Goal: Information Seeking & Learning: Learn about a topic

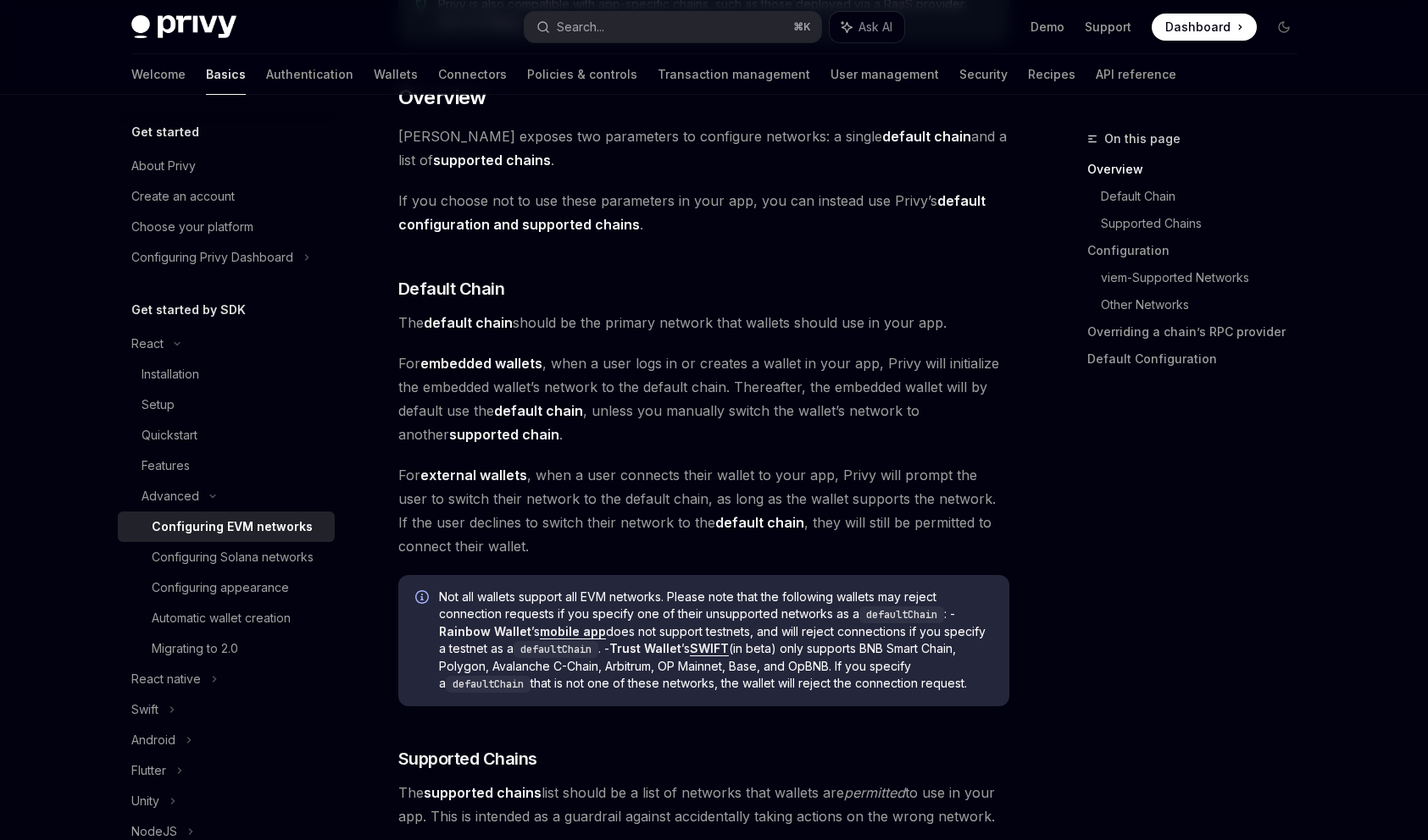
click at [714, 379] on span "For embedded wallets , when a user logs in or creates a wallet in your app, Pri…" at bounding box center [703, 399] width 611 height 95
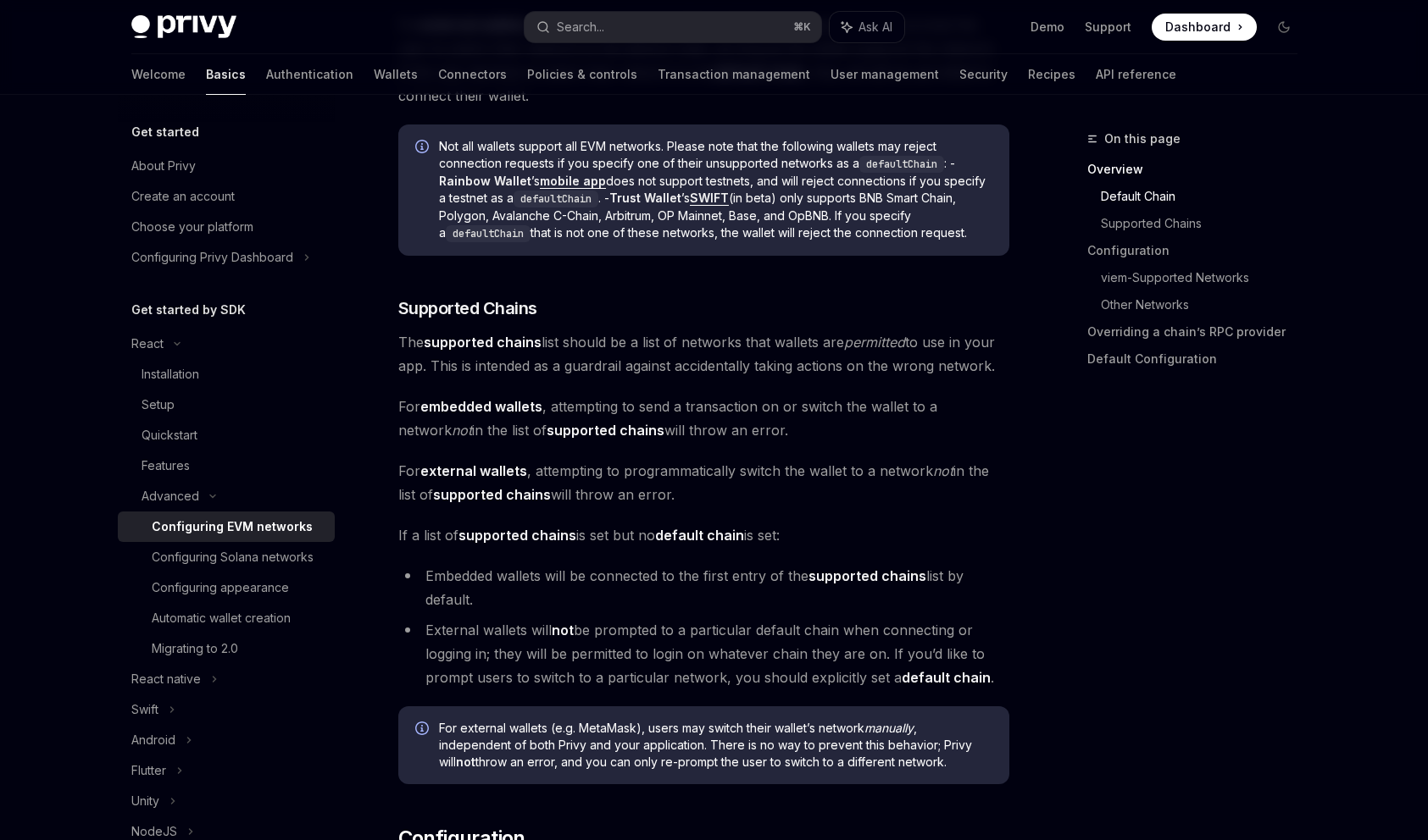
scroll to position [879, 0]
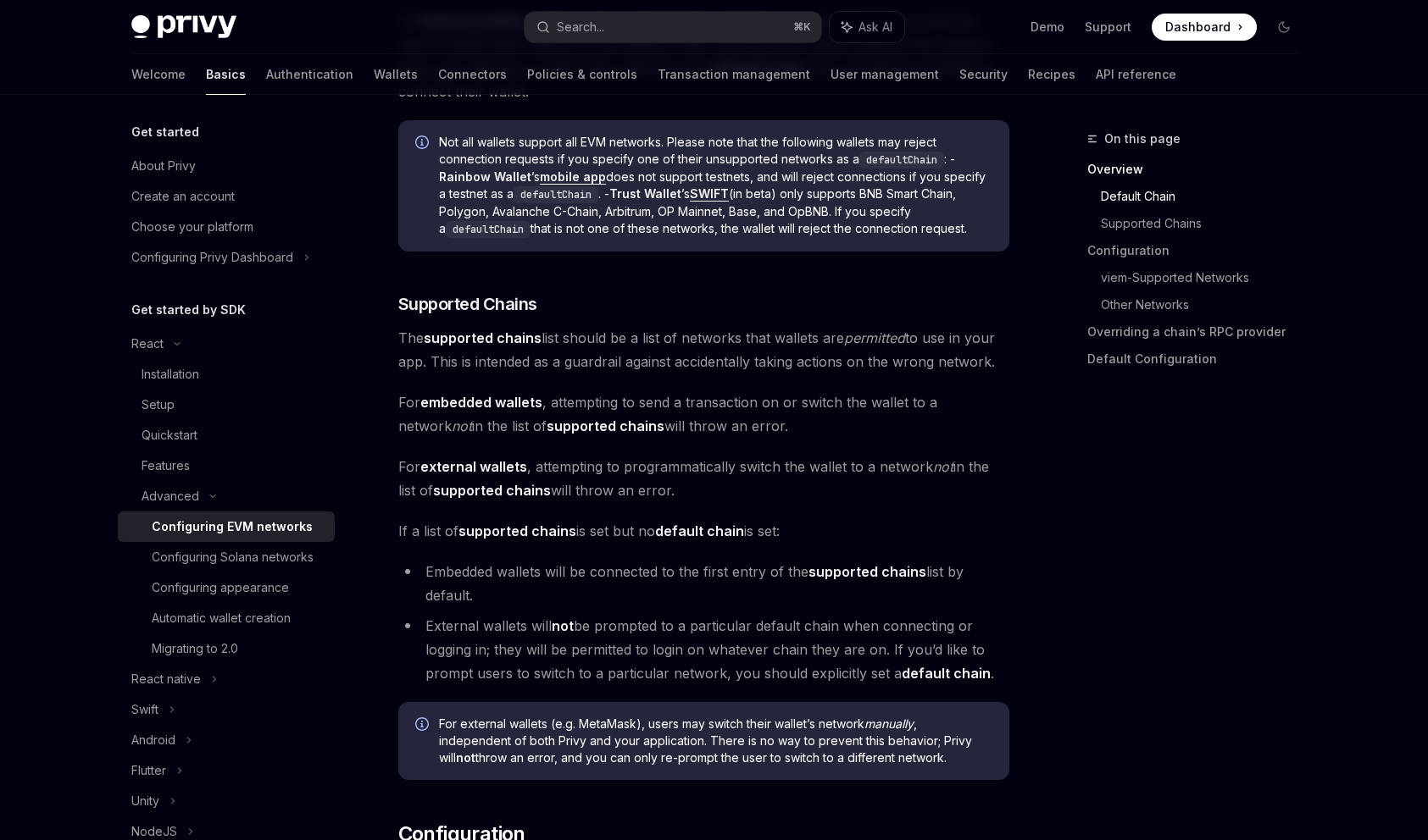
click at [1133, 598] on div "On this page Overview Default Chain Supported Chains Configuration viem-Support…" at bounding box center [1182, 484] width 257 height 711
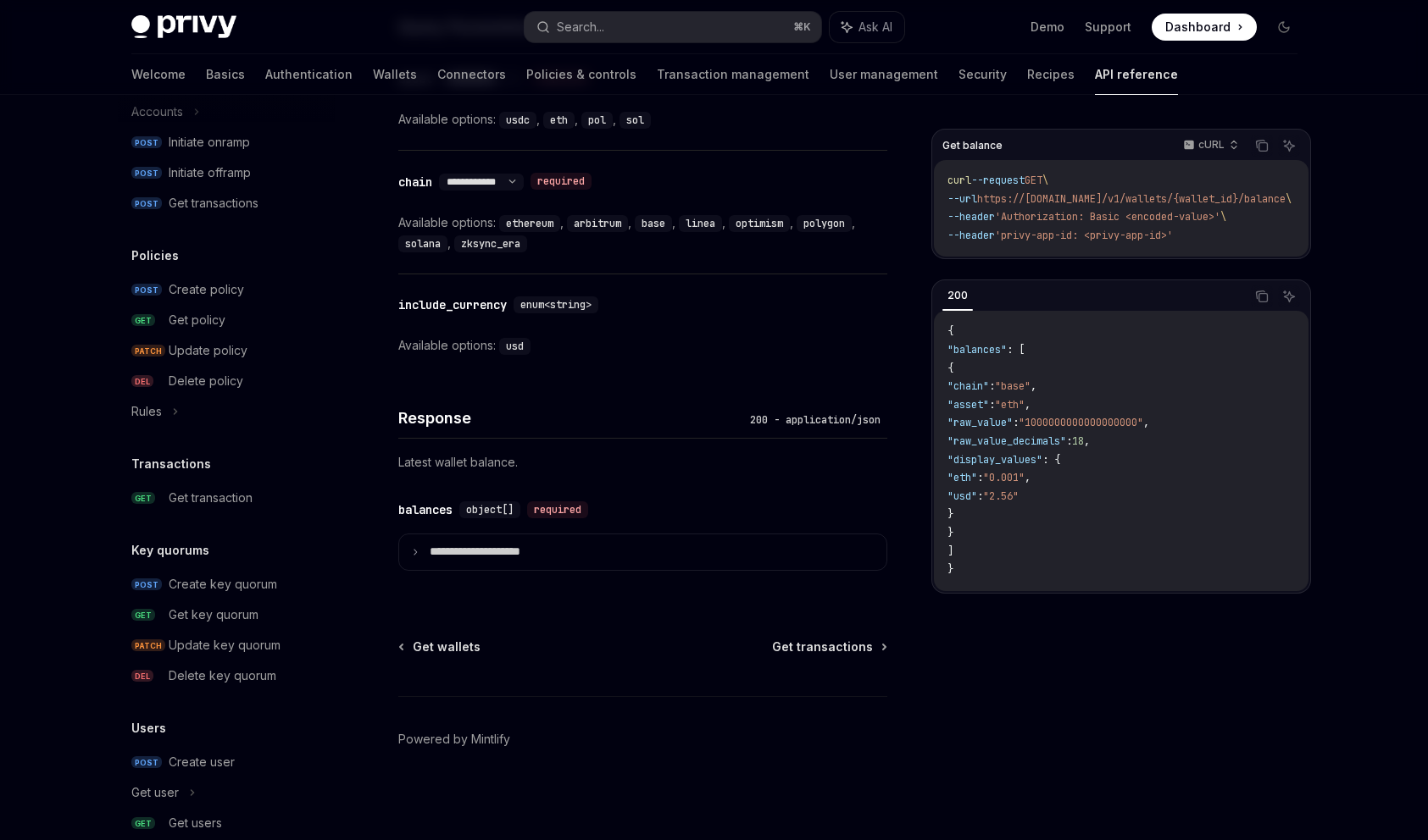
scroll to position [910, 0]
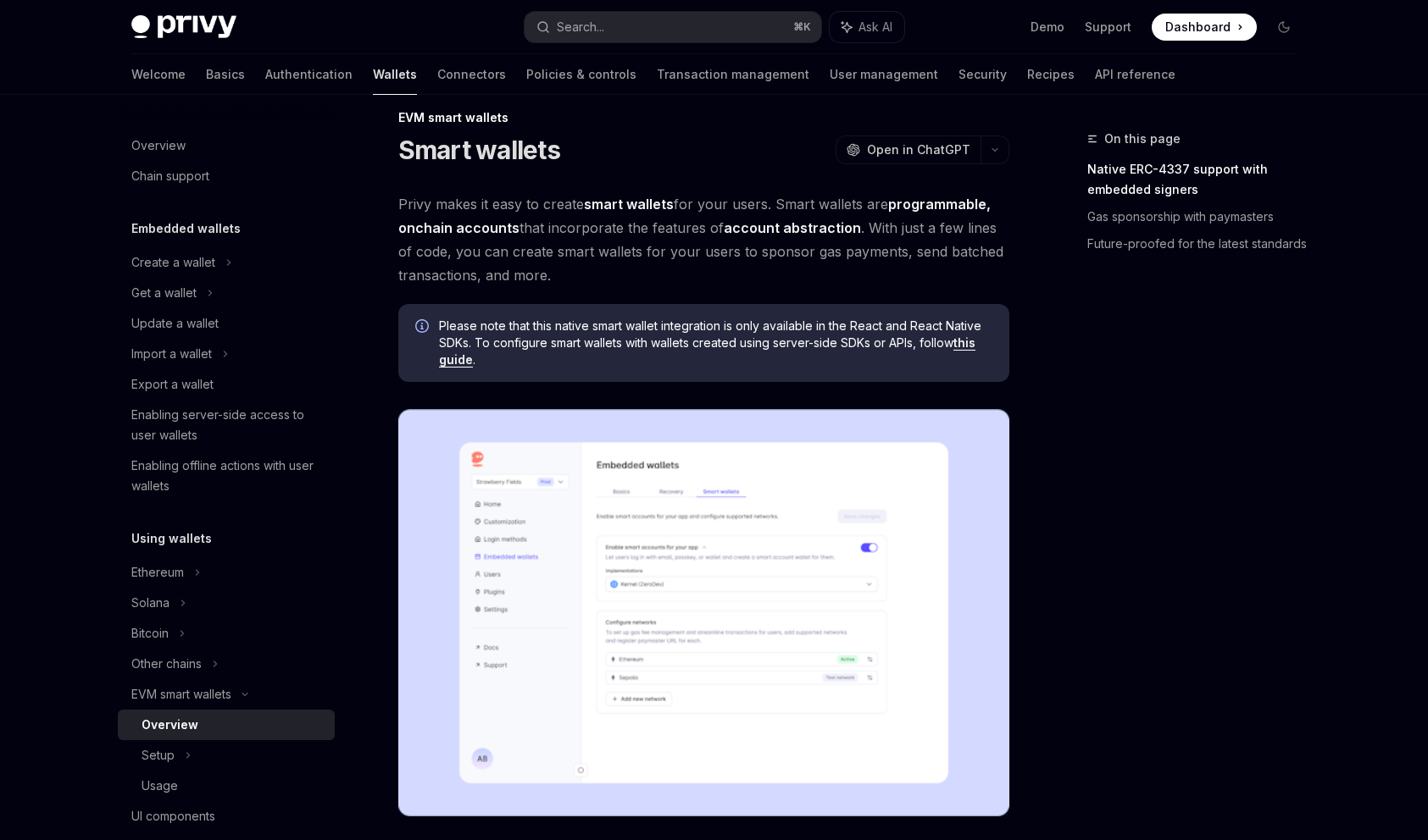
scroll to position [33, 0]
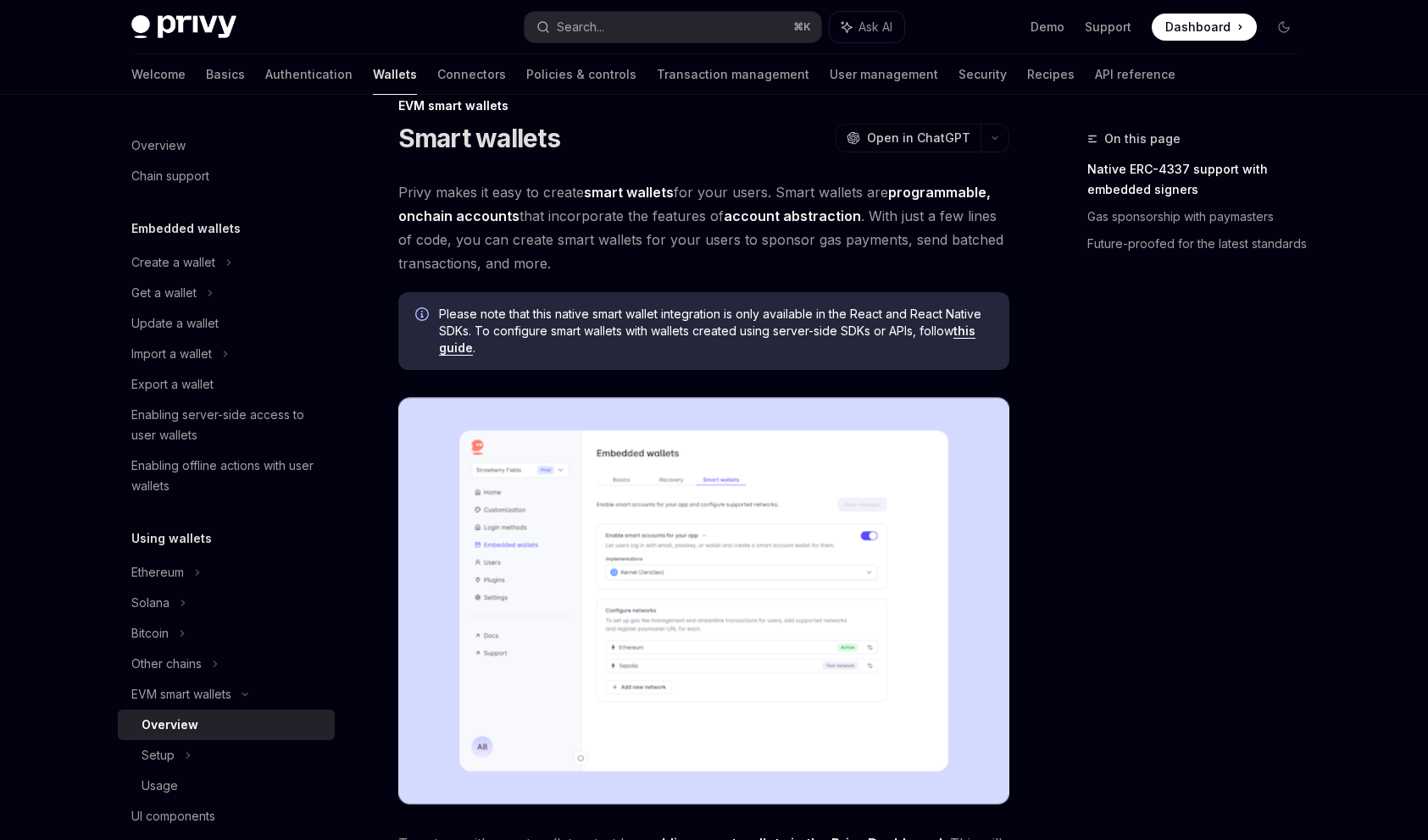
click at [1192, 588] on div "On this page Native ERC-4337 support with embedded signers Gas sponsorship with…" at bounding box center [1182, 484] width 257 height 711
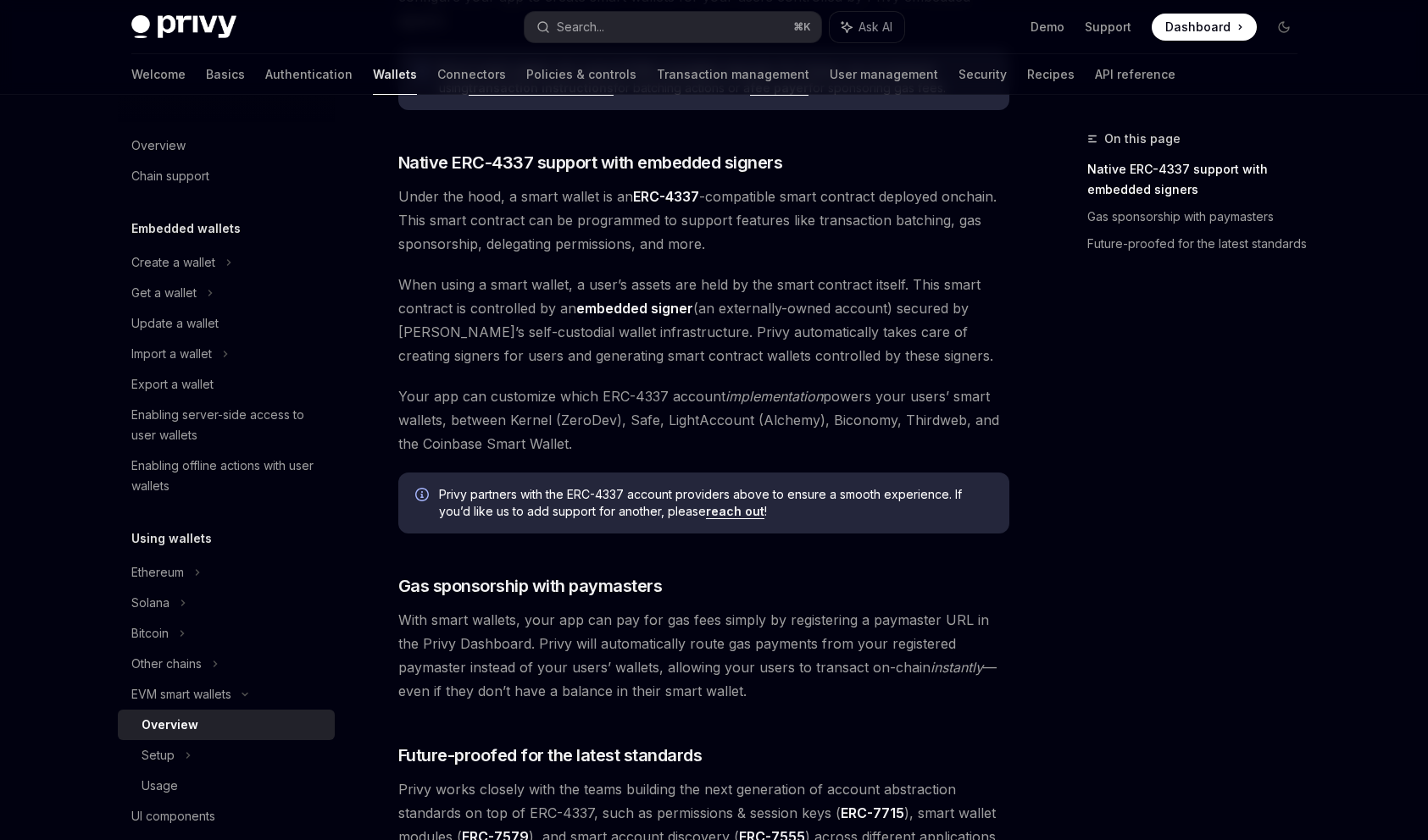
click at [1189, 594] on div "On this page Native ERC-4337 support with embedded signers Gas sponsorship with…" at bounding box center [1182, 484] width 257 height 711
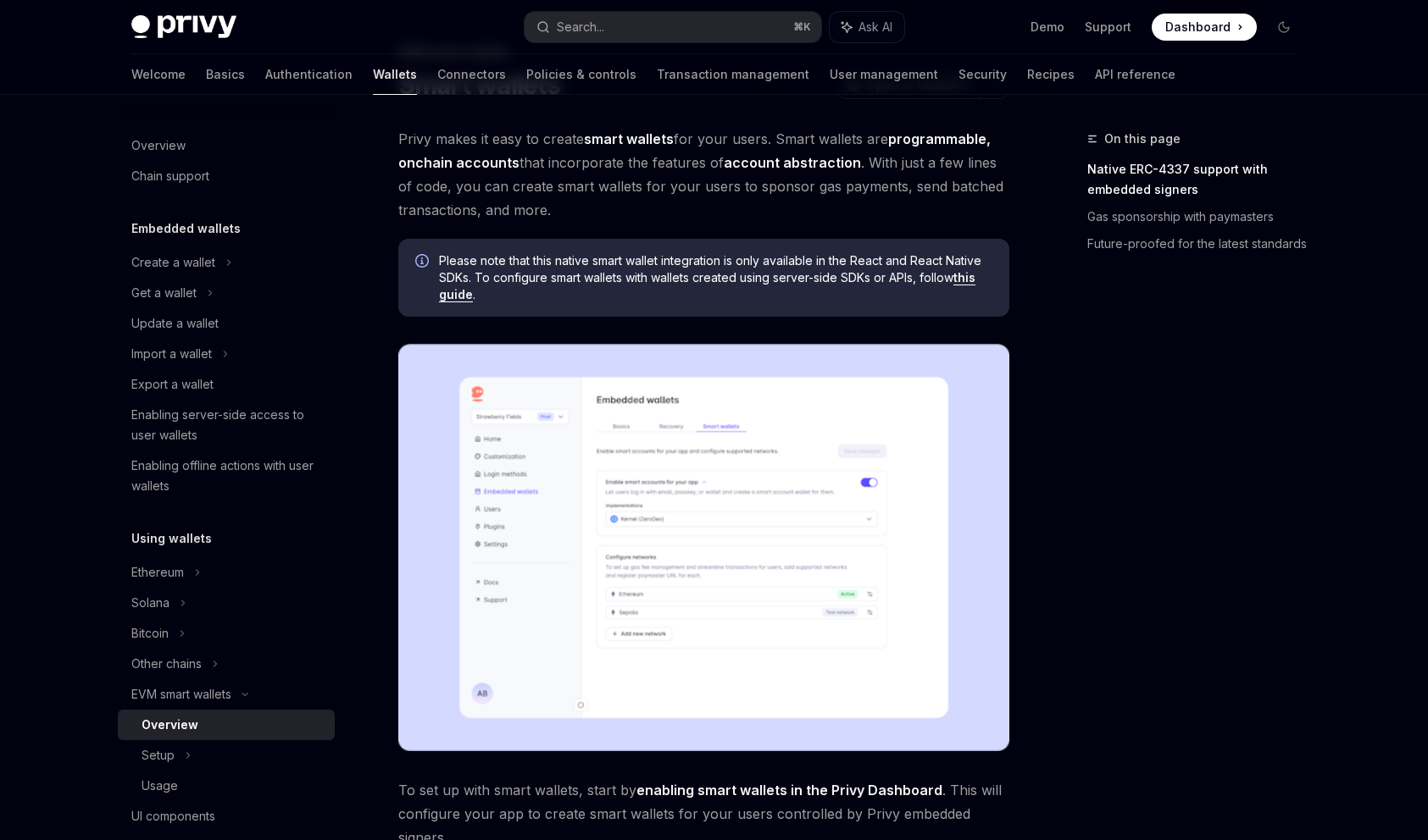
scroll to position [11, 0]
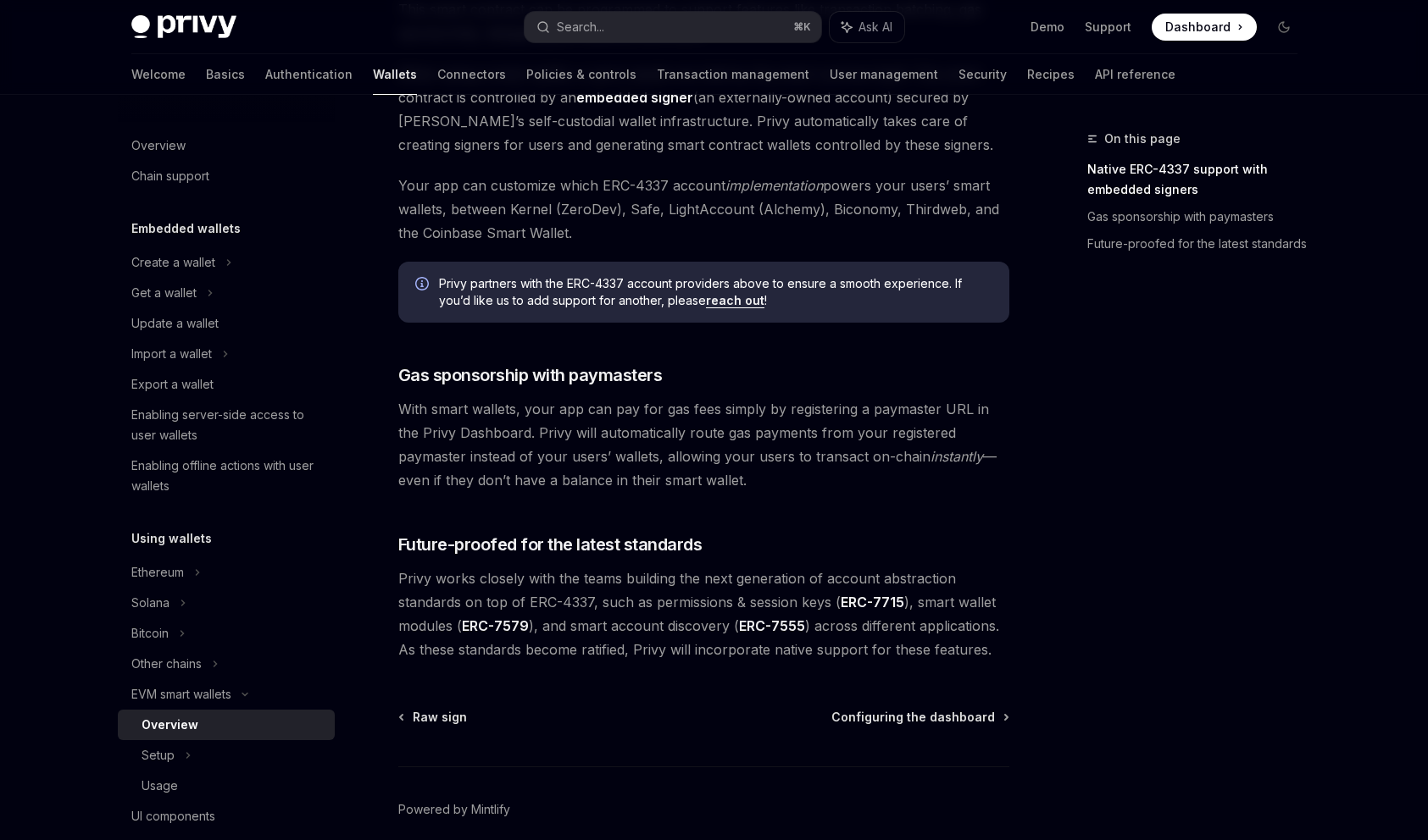
scroll to position [1188, 0]
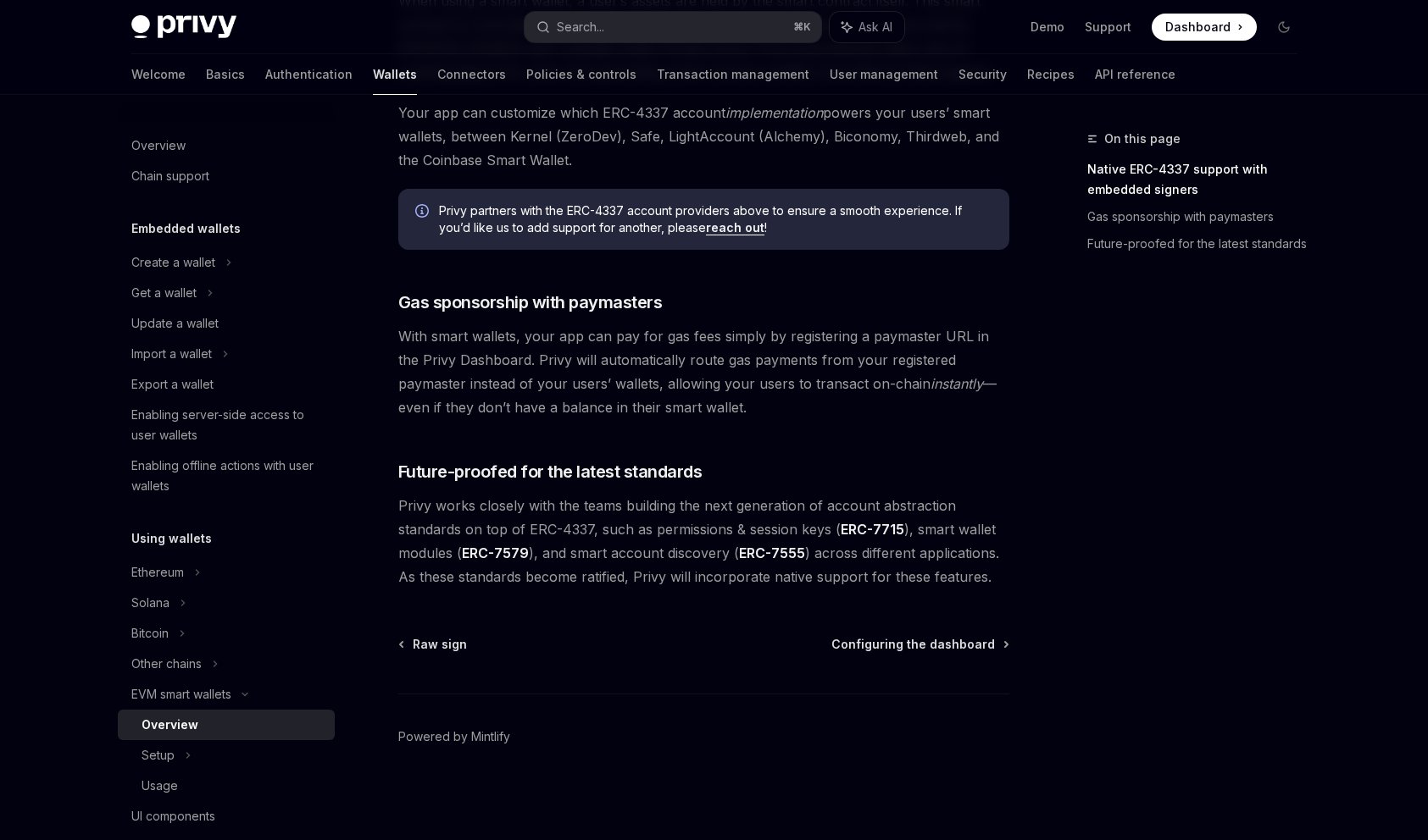
click at [1077, 419] on div "On this page Native ERC-4337 support with embedded signers Gas sponsorship with…" at bounding box center [1182, 484] width 257 height 711
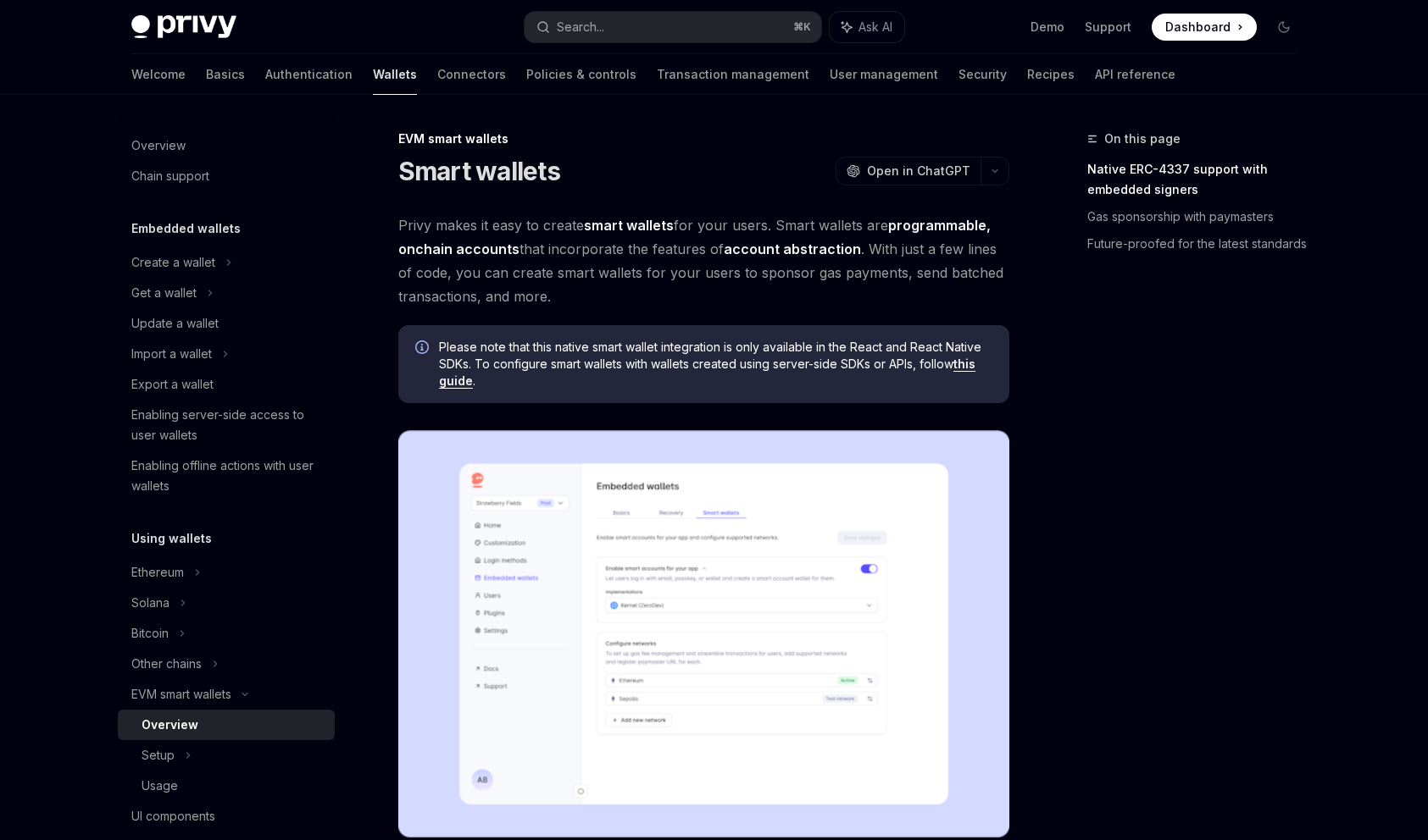
click at [1161, 477] on div "On this page Native ERC-4337 support with embedded signers Gas sponsorship with…" at bounding box center [1182, 484] width 257 height 711
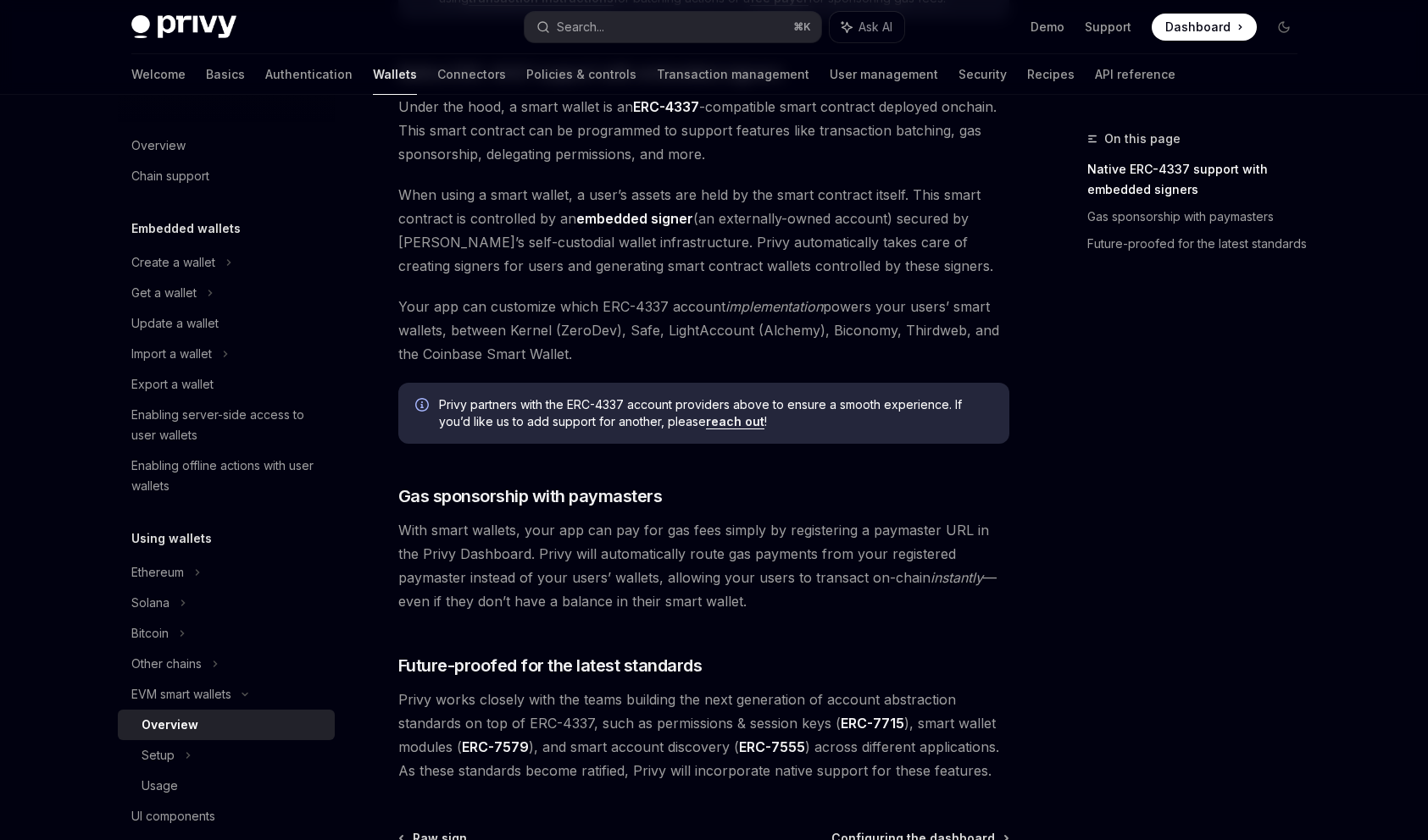
scroll to position [976, 0]
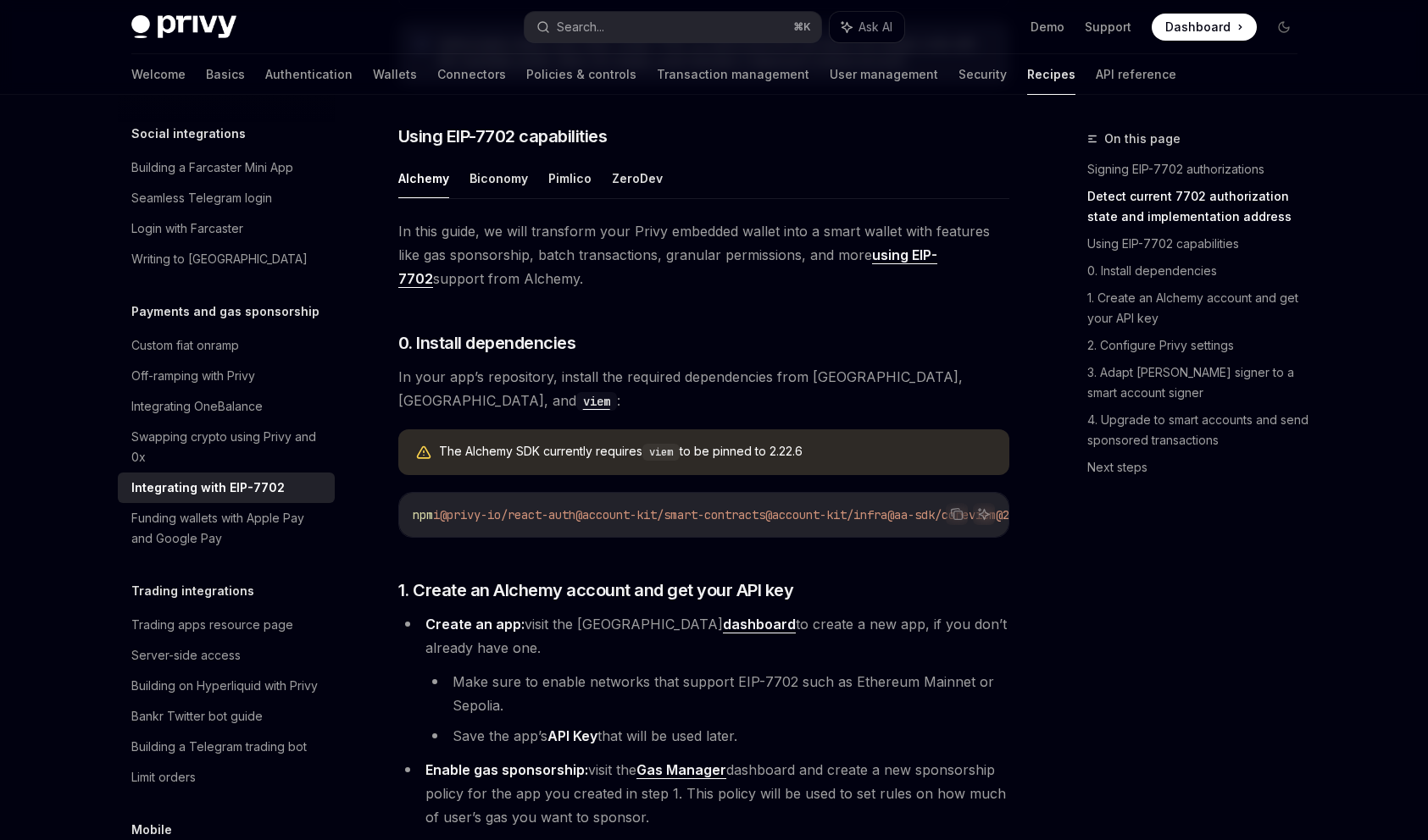
scroll to position [1157, 0]
click at [630, 196] on button "ZeroDev" at bounding box center [636, 177] width 50 height 40
type textarea "*"
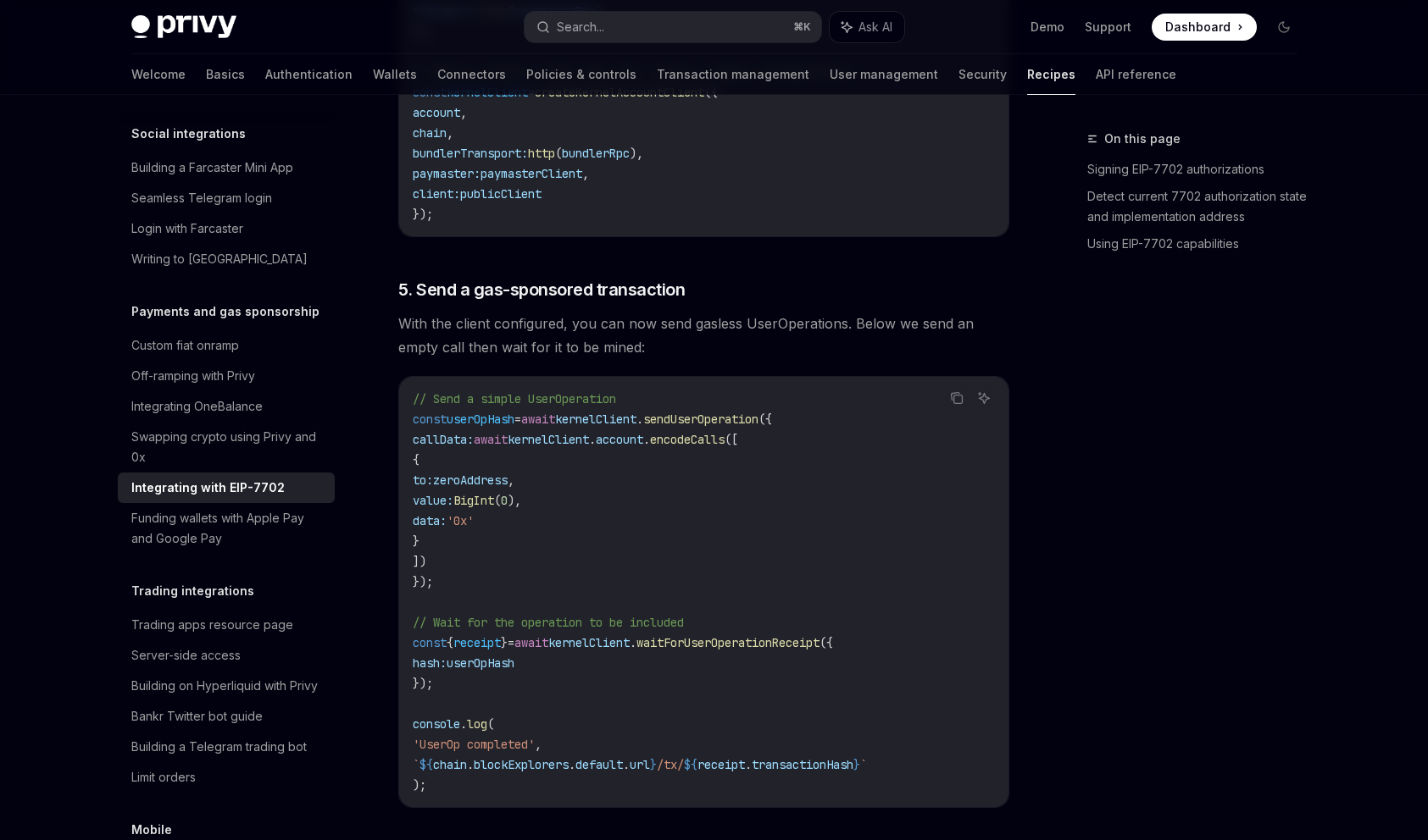
scroll to position [3703, 0]
click at [1150, 647] on div "On this page Signing EIP-7702 authorizations Detect current 7702 authorization …" at bounding box center [1182, 484] width 257 height 711
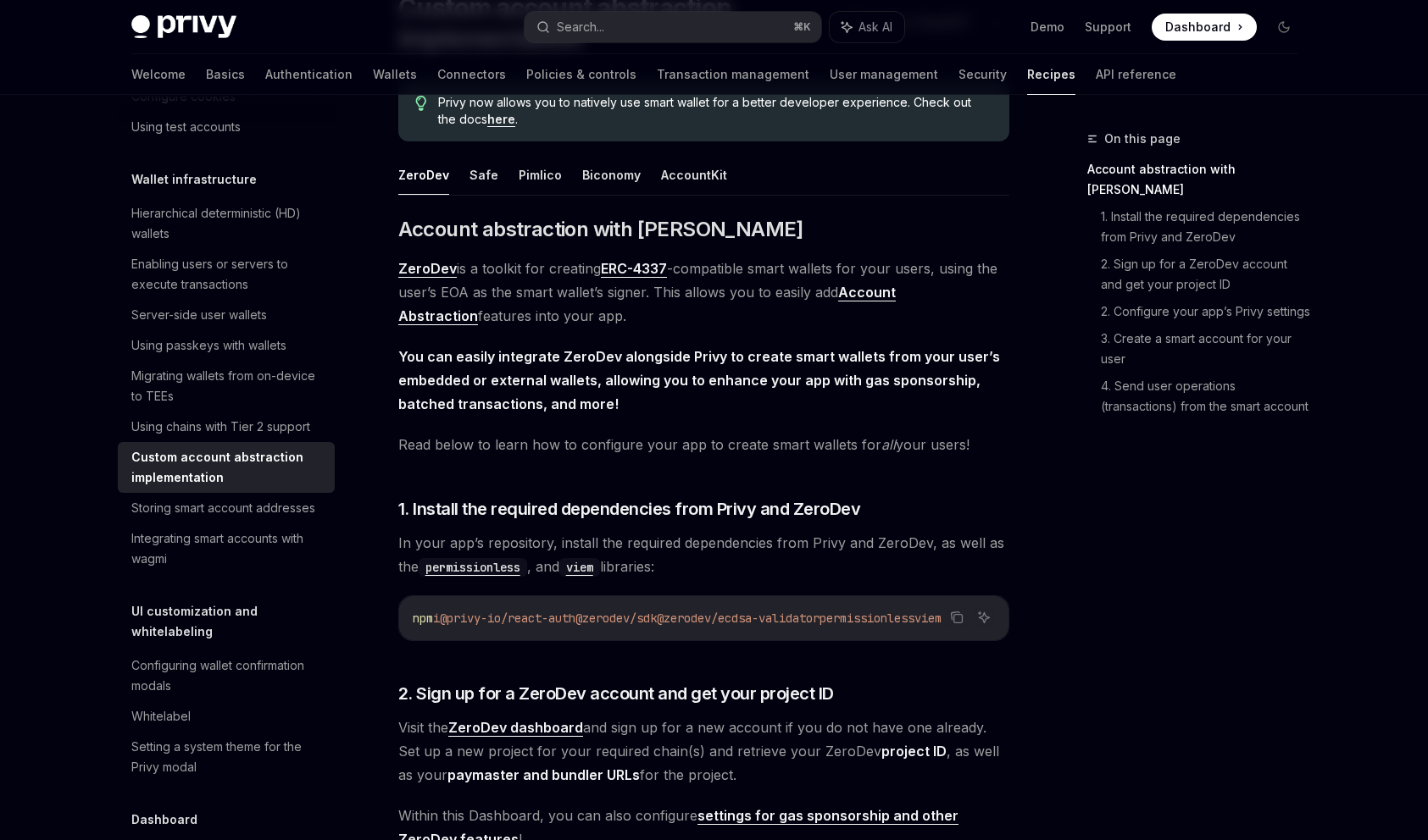
scroll to position [166, 0]
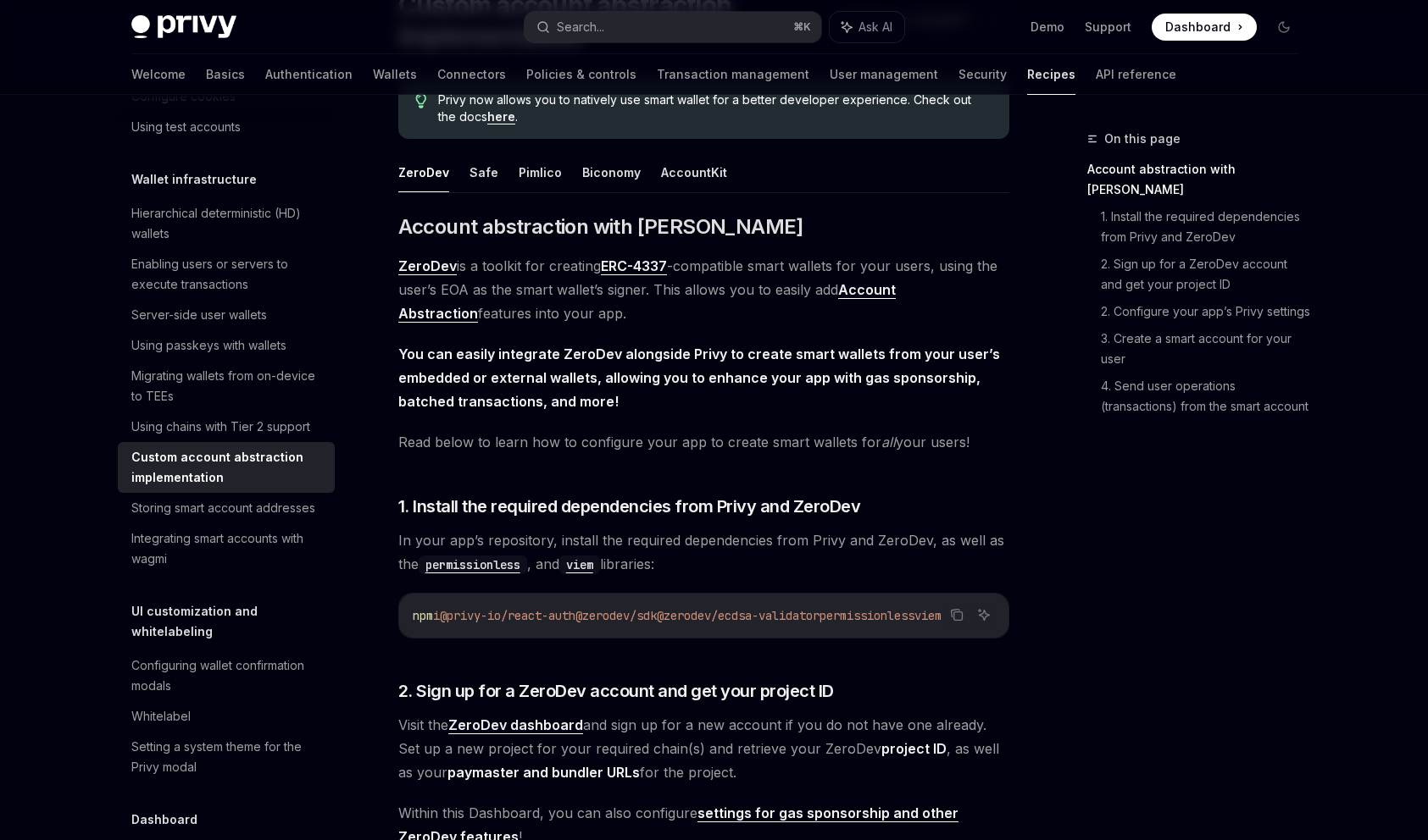
click at [648, 264] on link "ERC-4337" at bounding box center [634, 266] width 66 height 18
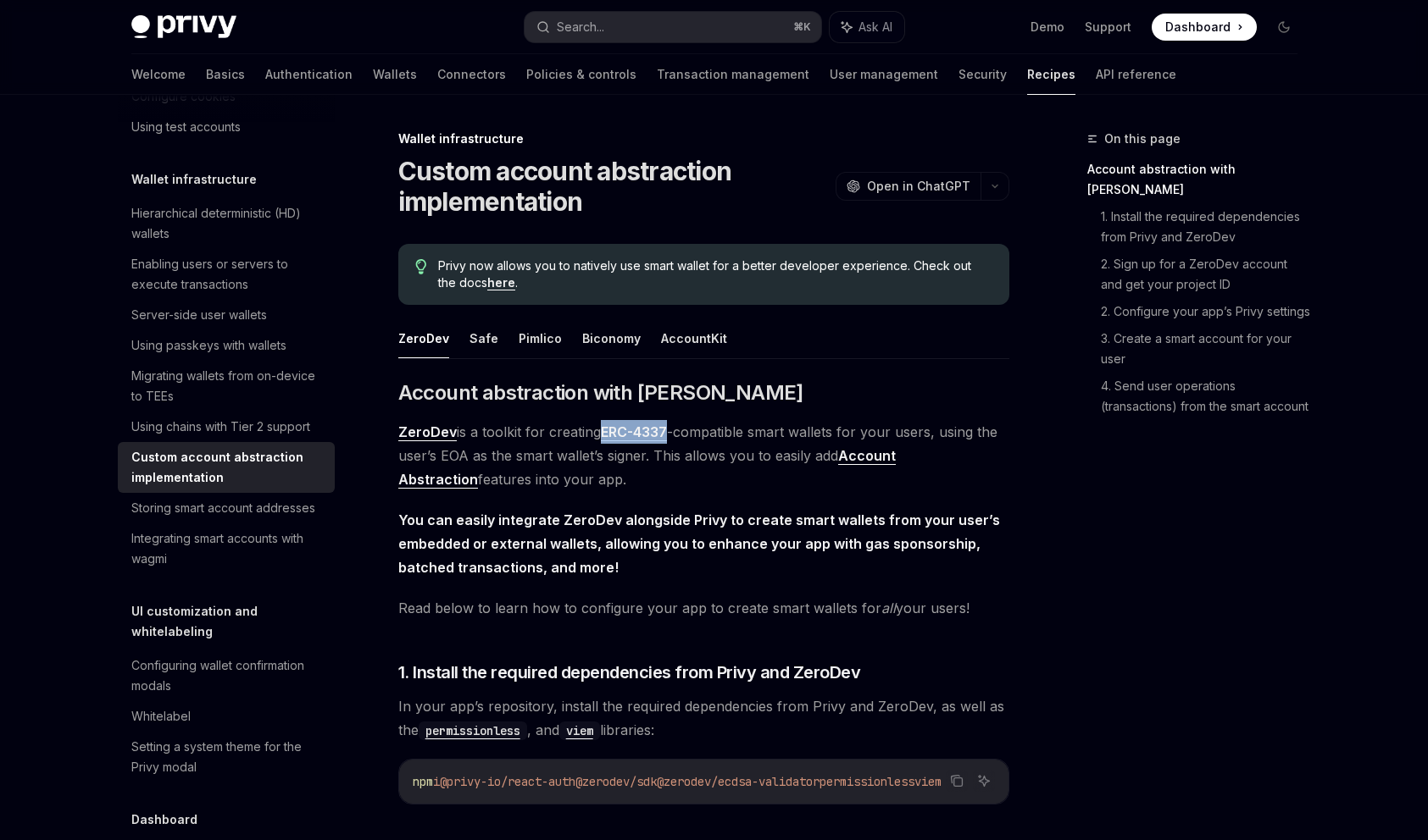
drag, startPoint x: 674, startPoint y: 432, endPoint x: 603, endPoint y: 432, distance: 71.0
click at [603, 432] on span "ZeroDev is a toolkit for creating ERC-4337 -compatible smart wallets for your u…" at bounding box center [703, 455] width 611 height 71
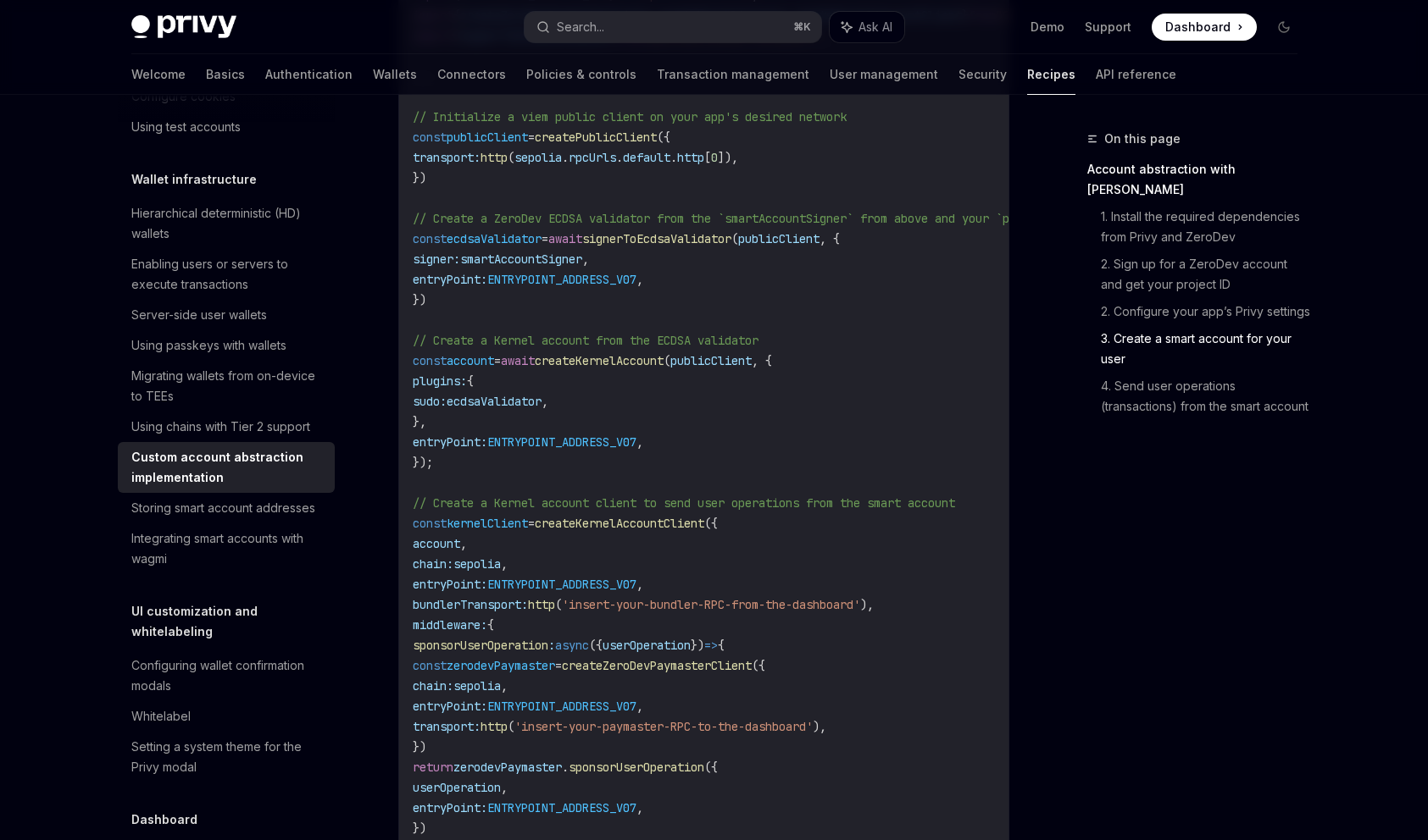
scroll to position [3453, 0]
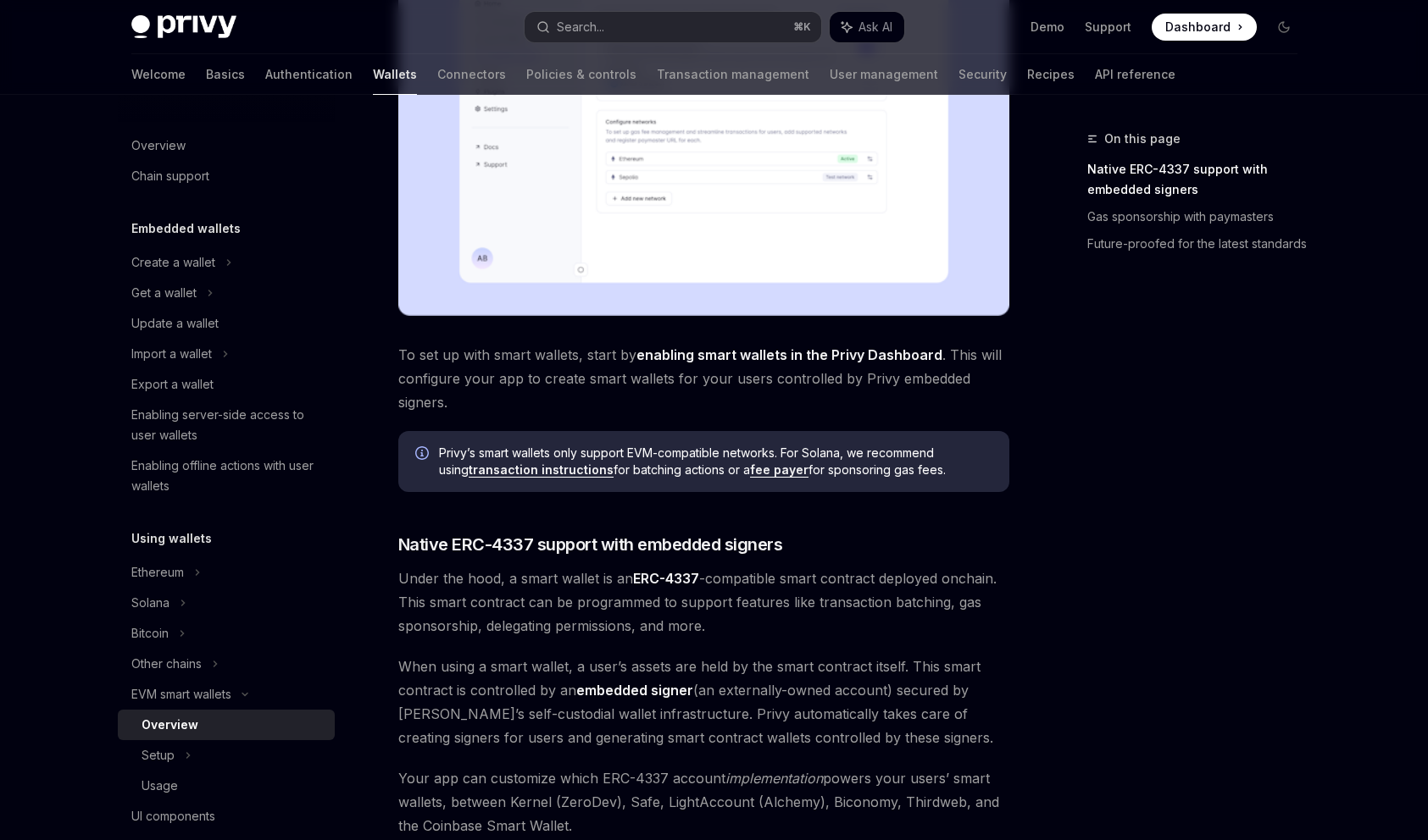
scroll to position [537, 0]
